Goal: Information Seeking & Learning: Check status

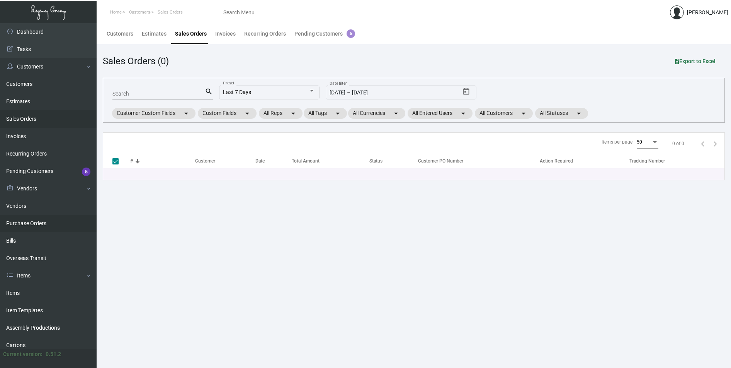
click at [21, 223] on link "Purchase Orders" at bounding box center [48, 223] width 97 height 17
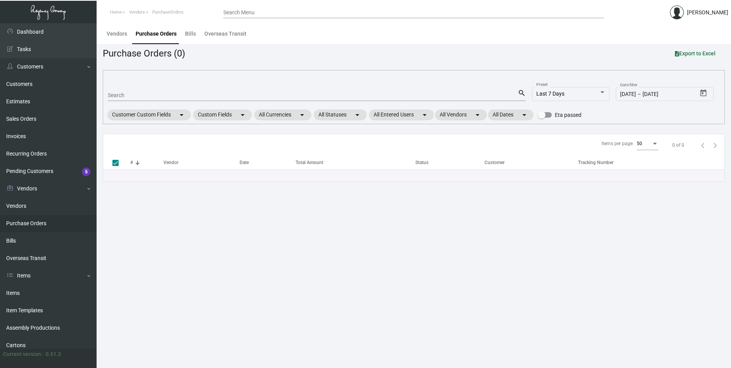
click at [136, 94] on input "Search" at bounding box center [313, 95] width 410 height 6
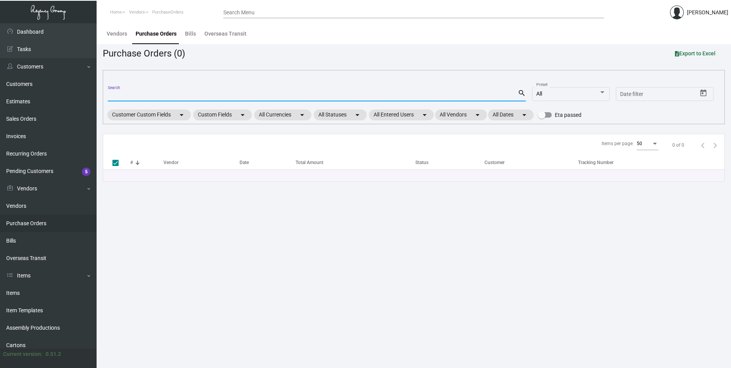
checkbox input "false"
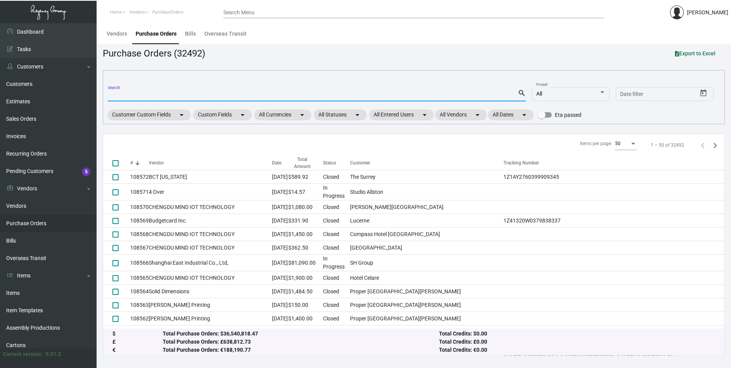
click at [130, 103] on mat-form-field "Search search" at bounding box center [317, 95] width 418 height 24
click at [131, 98] on input "Search" at bounding box center [313, 95] width 410 height 6
click at [576, 48] on div "Purchase Orders (32492) Export to Excel" at bounding box center [414, 53] width 622 height 14
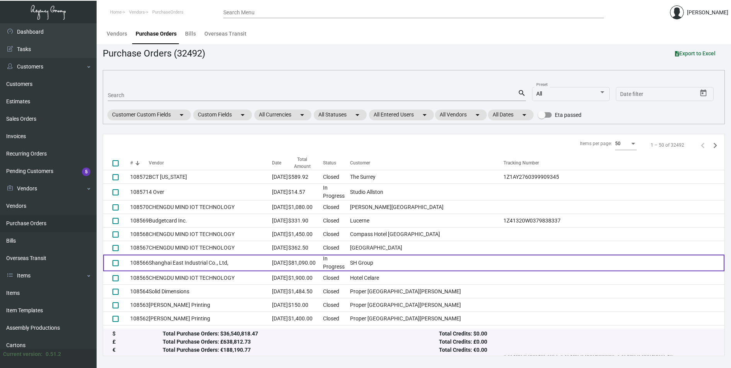
click at [578, 255] on td at bounding box center [614, 262] width 221 height 17
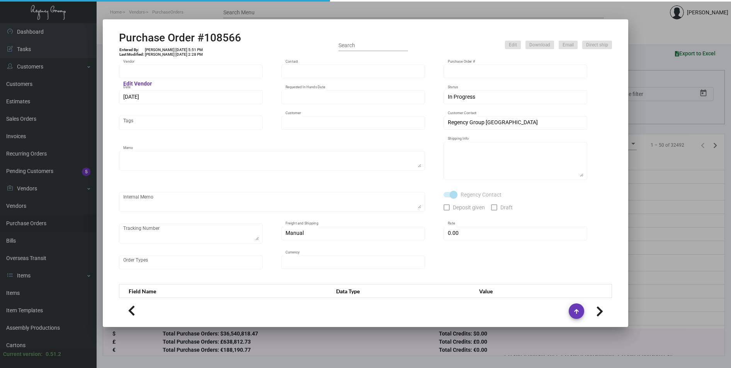
type input "Shanghai East Industrial Co., Ltd,"
type input "[PERSON_NAME]"
type input "108566"
type input "[DATE]"
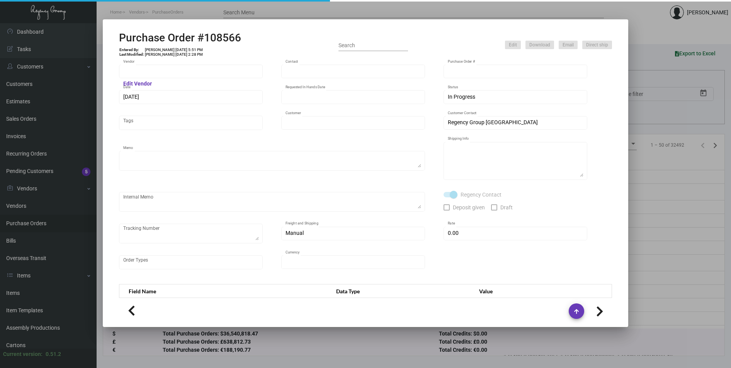
type input "SH Group"
type textarea "Partial for [GEOGRAPHIC_DATA], notes add in spec"
type textarea "Regency Group NJ - [PERSON_NAME] [STREET_ADDRESS]"
checkbox input "true"
type input "$ 0.00"
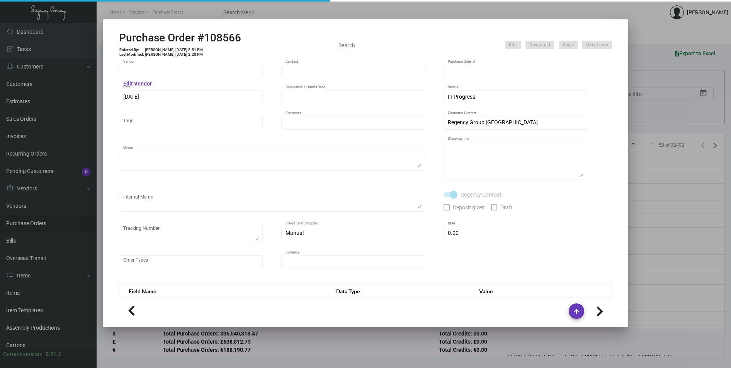
type input "United States Dollar $"
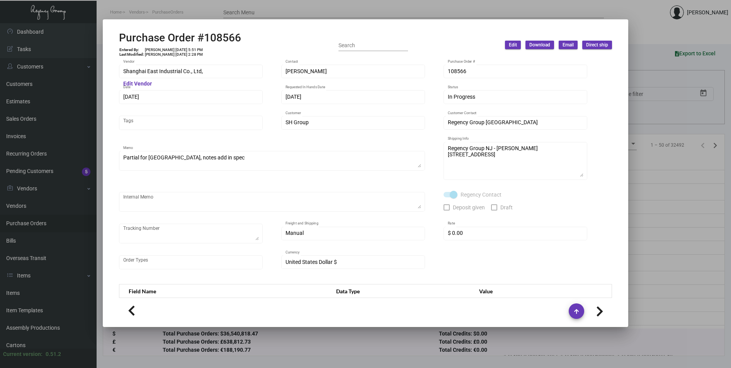
click at [556, 194] on div "Regency Contact Deposit given Draft" at bounding box center [516, 205] width 144 height 28
click at [320, 10] on div at bounding box center [365, 184] width 731 height 368
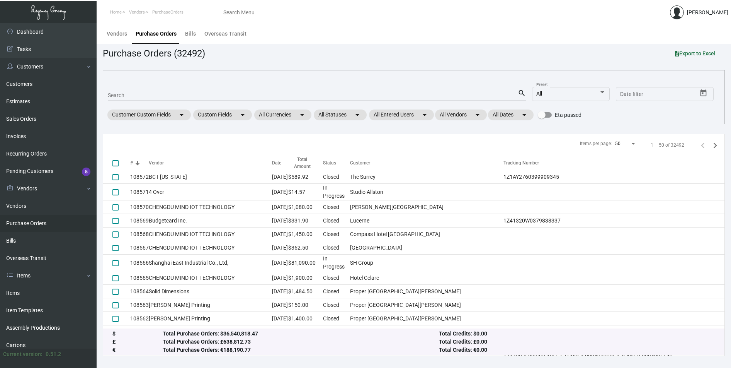
click at [129, 91] on div "Search" at bounding box center [313, 95] width 410 height 12
click at [124, 96] on input "Search" at bounding box center [313, 95] width 410 height 6
click at [124, 95] on input "Search" at bounding box center [313, 95] width 410 height 6
click at [288, 43] on div "Vendors Purchase Orders Bills Overseas Transit" at bounding box center [413, 33] width 623 height 21
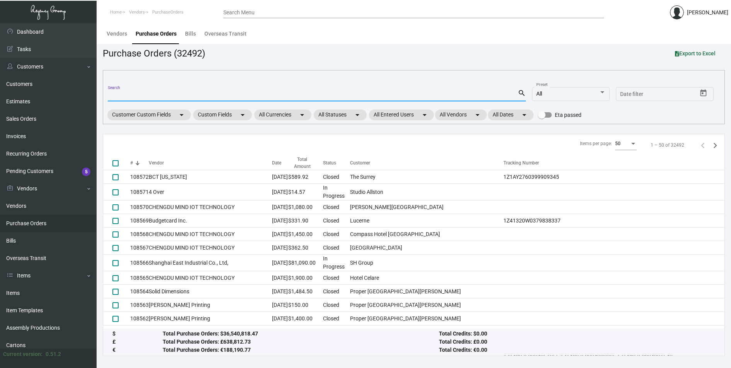
click at [136, 95] on input "Search" at bounding box center [313, 95] width 410 height 6
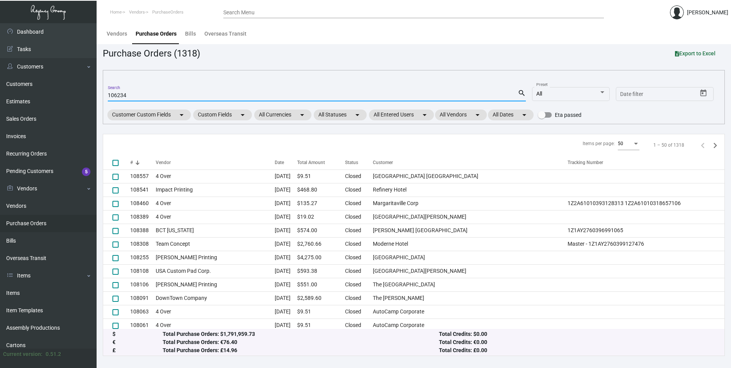
type input "106234"
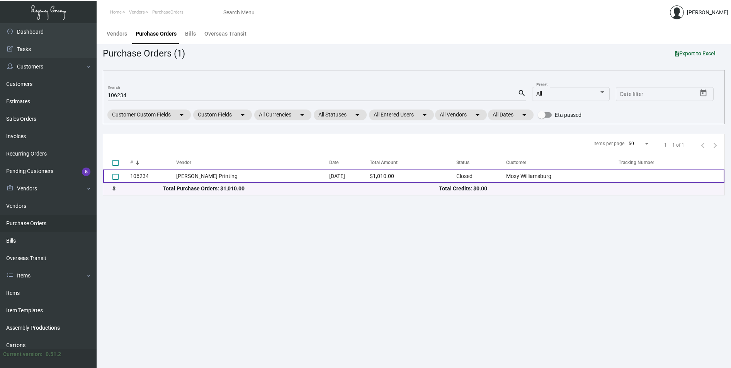
click at [145, 176] on td "106234" at bounding box center [153, 176] width 46 height 14
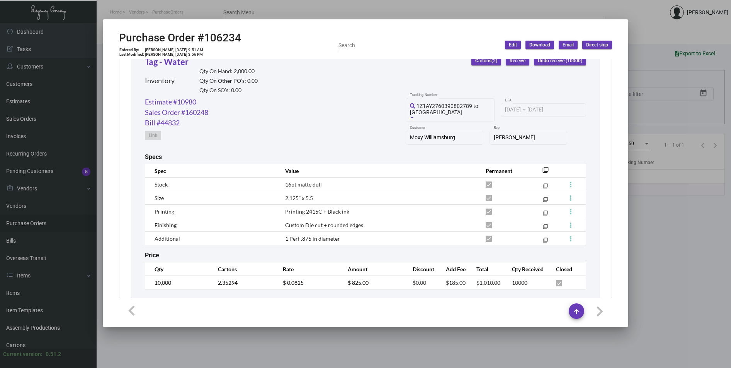
scroll to position [393, 0]
